Goal: Feedback & Contribution: Submit feedback/report problem

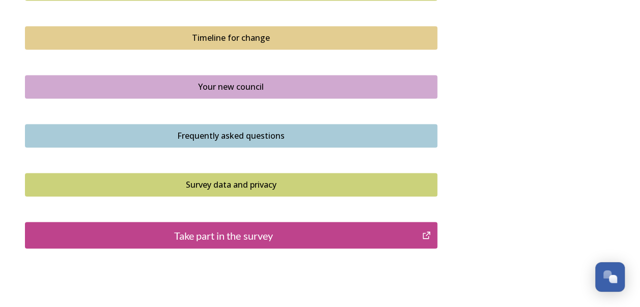
scroll to position [786, 0]
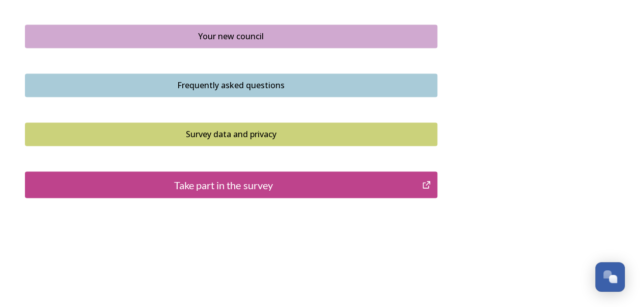
click at [262, 180] on div "Take part in the survey" at bounding box center [224, 184] width 387 height 15
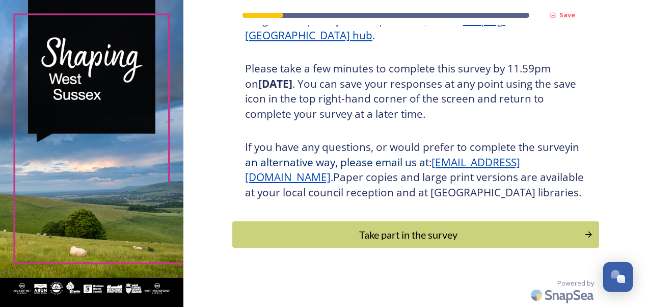
scroll to position [177, 0]
click at [425, 240] on div "Take part in the survey" at bounding box center [408, 234] width 344 height 15
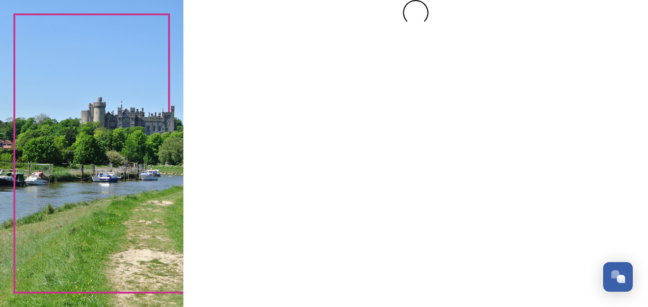
scroll to position [0, 0]
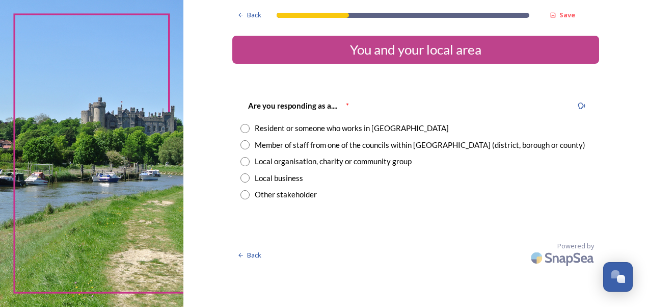
click at [247, 144] on input "radio" at bounding box center [244, 144] width 9 height 9
radio input "true"
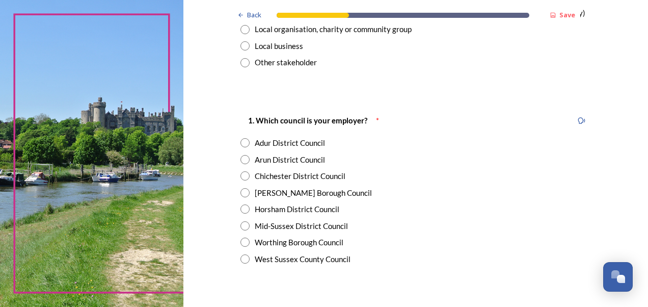
scroll to position [132, 0]
click at [240, 259] on input "radio" at bounding box center [244, 258] width 9 height 9
radio input "true"
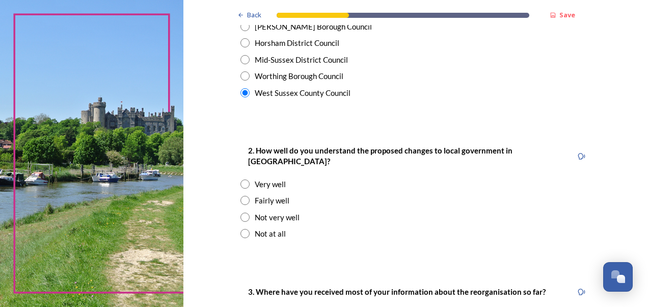
scroll to position [298, 0]
click at [242, 195] on input "radio" at bounding box center [244, 199] width 9 height 9
radio input "true"
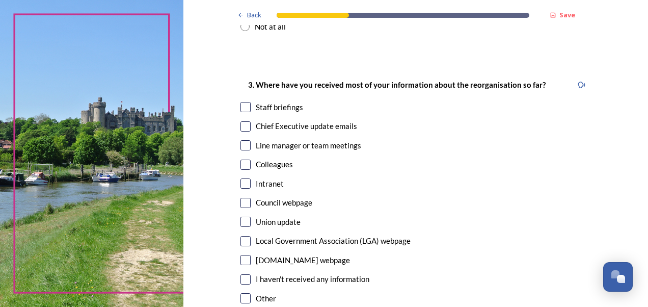
scroll to position [499, 0]
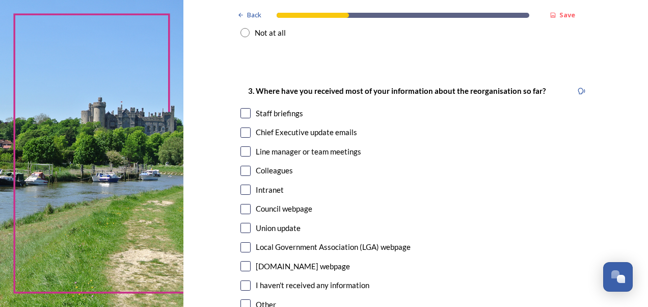
click at [240, 127] on input "checkbox" at bounding box center [245, 132] width 10 height 10
checkbox input "true"
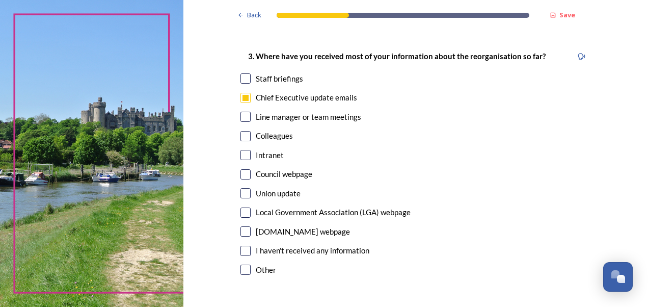
click at [242, 73] on input "checkbox" at bounding box center [245, 78] width 10 height 10
checkbox input "true"
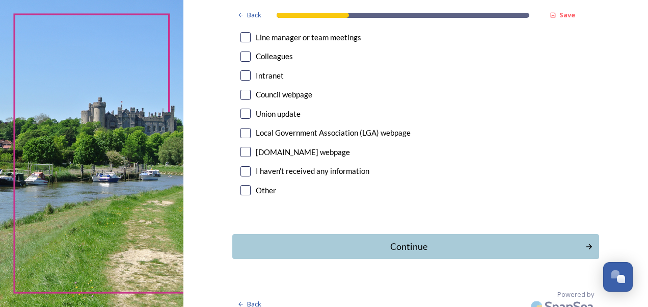
scroll to position [612, 0]
click at [400, 240] on div "Continue" at bounding box center [408, 247] width 345 height 14
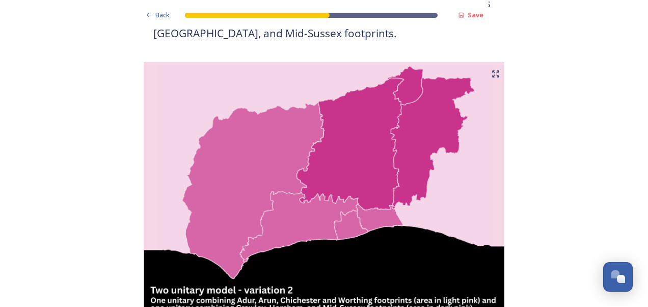
scroll to position [1203, 0]
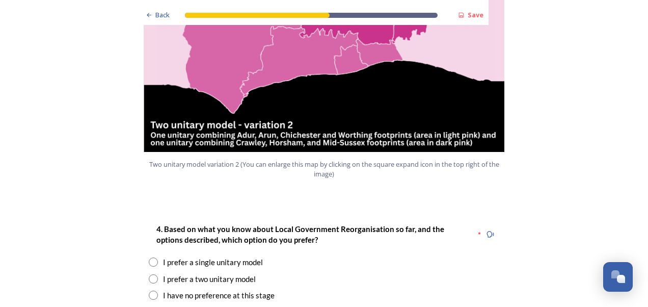
click at [149, 257] on input "radio" at bounding box center [153, 261] width 9 height 9
radio input "true"
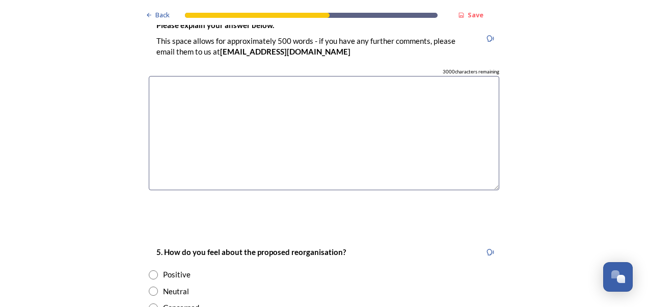
scroll to position [1530, 0]
click at [245, 86] on textarea at bounding box center [324, 133] width 350 height 115
type textarea "E"
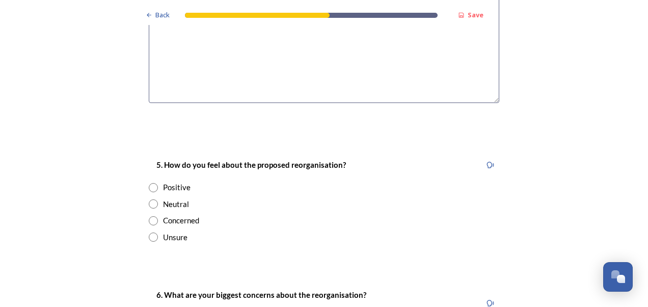
type textarea "consistency across services"
click at [149, 183] on input "radio" at bounding box center [153, 187] width 9 height 9
radio input "true"
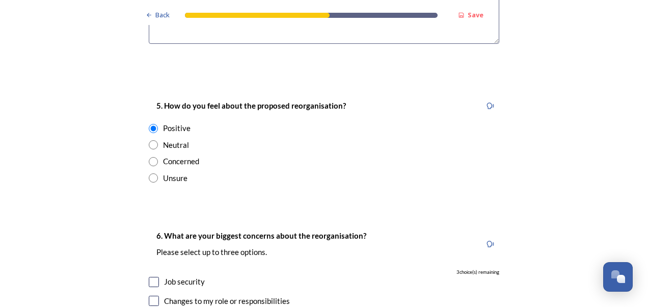
scroll to position [1775, 0]
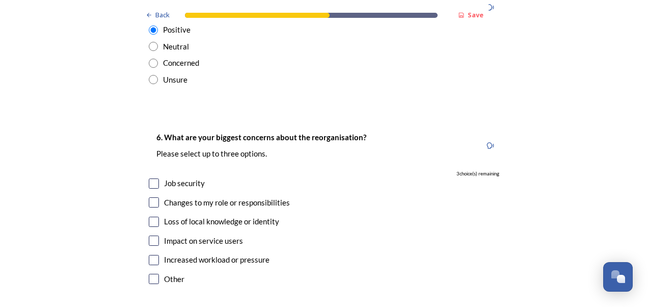
click at [151, 235] on input "checkbox" at bounding box center [154, 240] width 10 height 10
checkbox input "true"
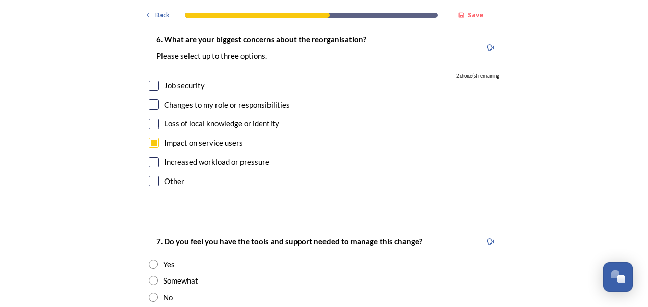
scroll to position [1940, 0]
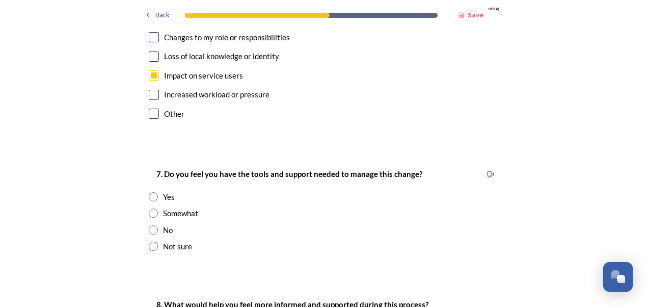
click at [151, 241] on input "radio" at bounding box center [153, 245] width 9 height 9
radio input "true"
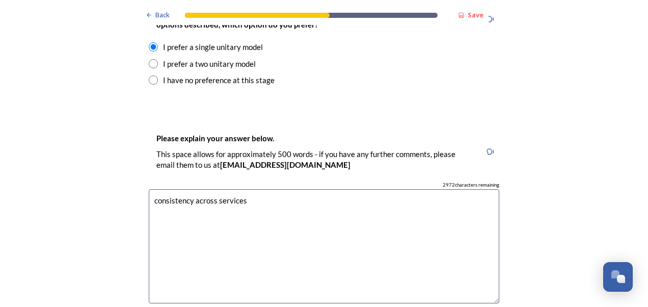
scroll to position [1417, 0]
click at [270, 189] on textarea "consistency across services" at bounding box center [324, 246] width 350 height 115
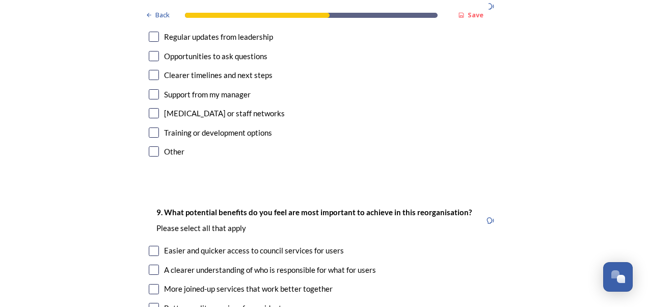
scroll to position [2303, 0]
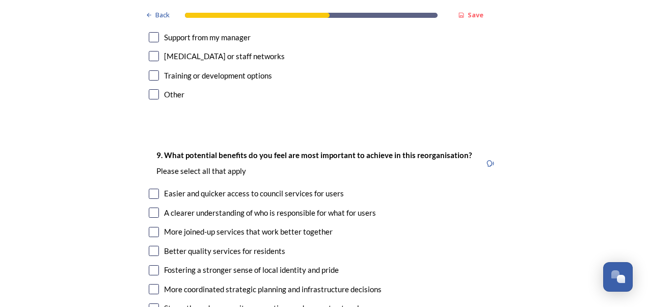
type textarea "consistency across services More efficient"
click at [150, 188] on input "checkbox" at bounding box center [154, 193] width 10 height 10
checkbox input "true"
click at [150, 207] on input "checkbox" at bounding box center [154, 212] width 10 height 10
checkbox input "true"
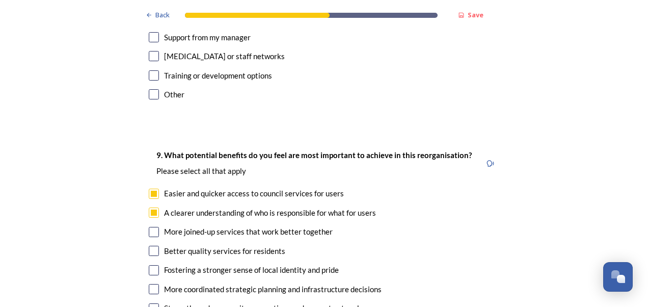
scroll to position [2311, 0]
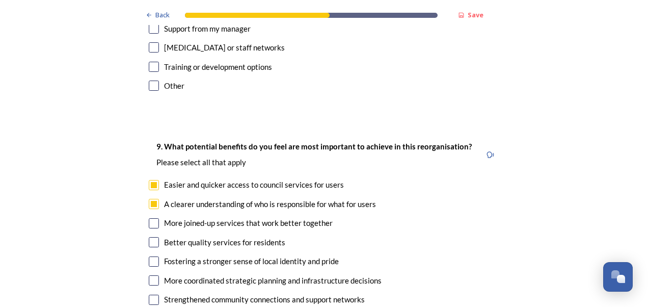
click at [150, 218] on input "checkbox" at bounding box center [154, 223] width 10 height 10
checkbox input "true"
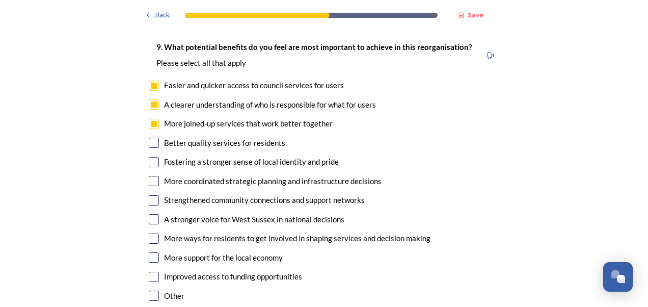
scroll to position [2411, 0]
click at [149, 271] on input "checkbox" at bounding box center [154, 276] width 10 height 10
checkbox input "true"
click at [149, 195] on input "checkbox" at bounding box center [154, 200] width 10 height 10
checkbox input "true"
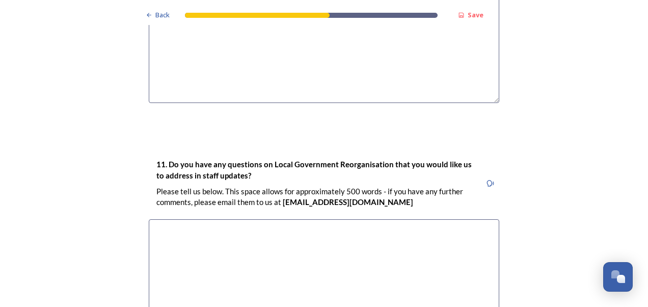
scroll to position [2976, 0]
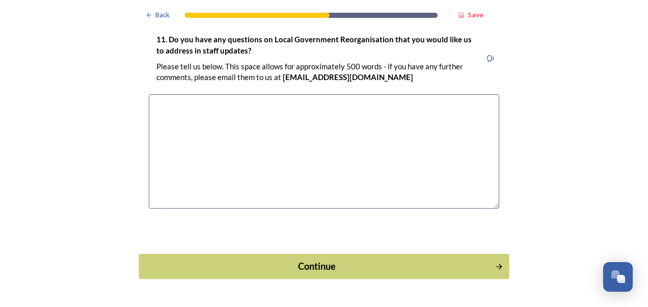
click at [495, 261] on icon "Continue" at bounding box center [499, 265] width 9 height 9
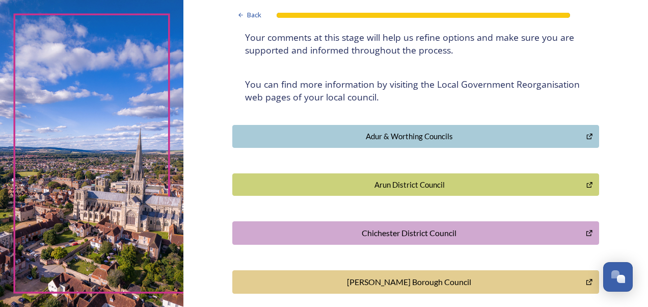
scroll to position [347, 0]
